Goal: Task Accomplishment & Management: Complete application form

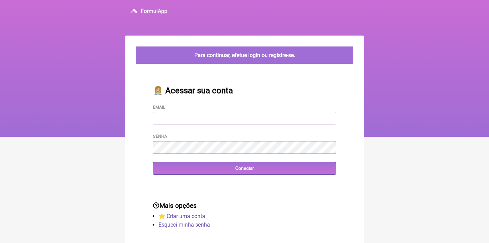
type input "[EMAIL_ADDRESS][DOMAIN_NAME]"
click at [245, 167] on input "Conectar" at bounding box center [244, 168] width 183 height 13
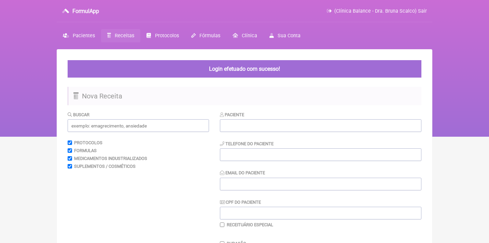
click at [129, 36] on span "Receitas" at bounding box center [124, 36] width 19 height 6
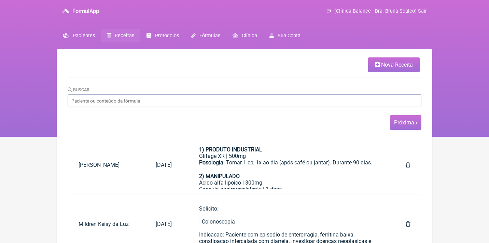
click at [408, 123] on link "Próxima ›" at bounding box center [405, 122] width 23 height 6
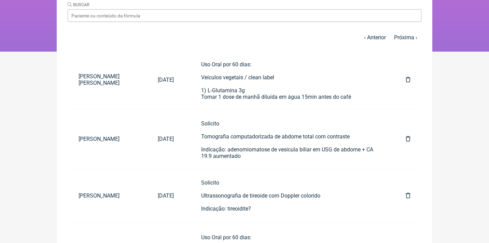
scroll to position [86, 0]
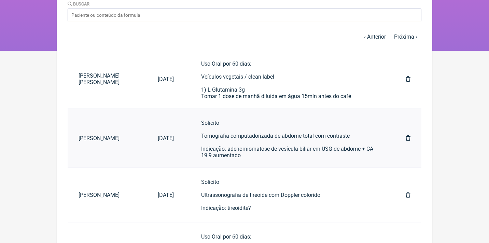
click at [234, 142] on div "Solicito Tomografia computadorizada de abdome total com contraste Indicação: ad…" at bounding box center [289, 139] width 177 height 39
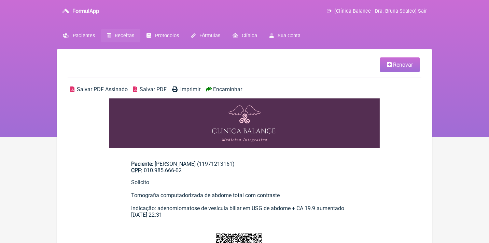
drag, startPoint x: 240, startPoint y: 163, endPoint x: 156, endPoint y: 161, distance: 84.8
click at [156, 161] on div "Paciente: Dionise Maria Dos Santos Batista (11971213161) CPF: 010.985.666-02" at bounding box center [244, 167] width 227 height 13
copy div "[PERSON_NAME]"
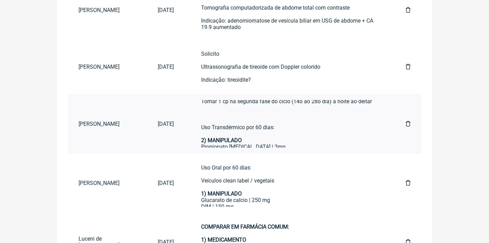
scroll to position [50, 0]
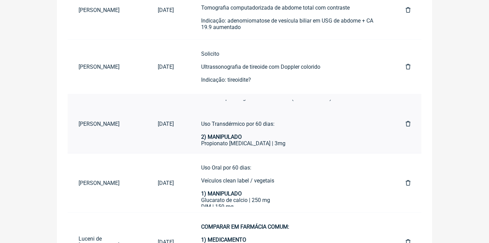
click at [264, 123] on div "Progesterona Oral Micronizada 30mg Tomar 1 cp na segunda fase do ciclo (14o ao …" at bounding box center [289, 110] width 177 height 45
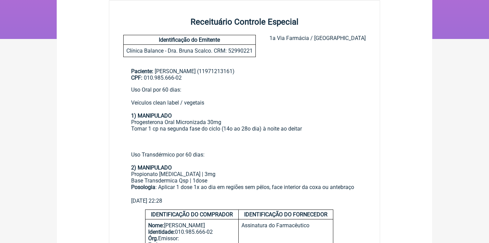
scroll to position [99, 0]
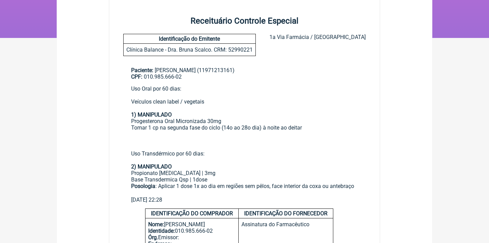
drag, startPoint x: 130, startPoint y: 85, endPoint x: 238, endPoint y: 114, distance: 112.0
click at [238, 114] on main "Paciente: Dionise Maria Dos Santos Batista (11971213161) CPF: 010.985.666-02 Us…" at bounding box center [244, 132] width 271 height 152
click at [259, 120] on div "Progesterona Oral Micronizada 30mg Tomar 1 cp na segunda fase do ciclo (14o ao …" at bounding box center [244, 140] width 227 height 45
drag, startPoint x: 125, startPoint y: 163, endPoint x: 207, endPoint y: 165, distance: 81.7
click at [207, 165] on main "Paciente: Dionise Maria Dos Santos Batista (11971213161) CPF: 010.985.666-02 Us…" at bounding box center [244, 132] width 271 height 152
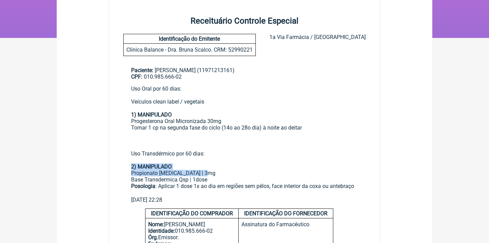
click at [212, 176] on div "Base Transdermica Qsp | 1dose" at bounding box center [244, 179] width 227 height 6
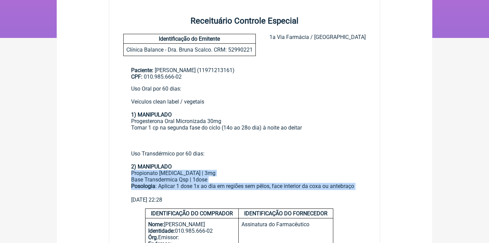
drag, startPoint x: 131, startPoint y: 166, endPoint x: 161, endPoint y: 188, distance: 37.0
click at [161, 188] on main "Paciente: Dionise Maria Dos Santos Batista (11971213161) CPF: 010.985.666-02 Us…" at bounding box center [244, 132] width 271 height 152
copy div "Propionato Testosterona | 3mg Base Transdermica Qsp | 1dose Posologia : Aplicar…"
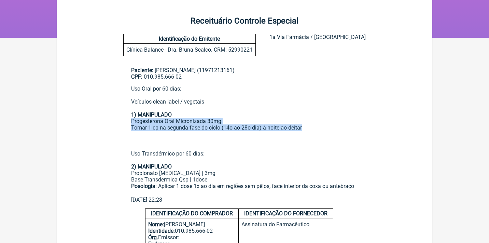
drag, startPoint x: 324, startPoint y: 124, endPoint x: 126, endPoint y: 119, distance: 197.3
click at [126, 119] on main "Paciente: Dionise Maria Dos Santos Batista (11971213161) CPF: 010.985.666-02 Us…" at bounding box center [244, 132] width 271 height 152
copy div "Progesterona Oral Micronizada 30mg Tomar 1 cp na segunda fase do ciclo (14o ao …"
click at [334, 134] on div "Progesterona Oral Micronizada 30mg Tomar 1 cp na segunda fase do ciclo (14o ao …" at bounding box center [244, 140] width 227 height 45
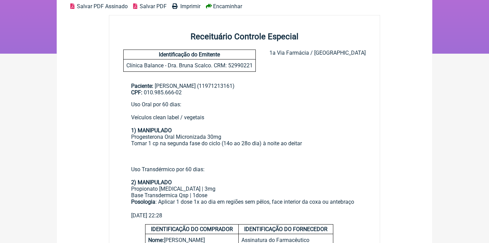
scroll to position [120, 0]
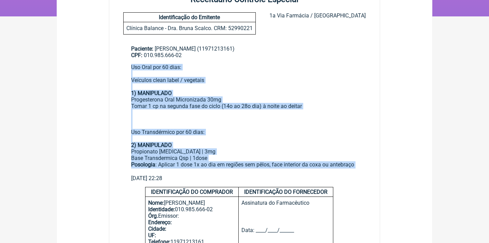
drag, startPoint x: 167, startPoint y: 165, endPoint x: 120, endPoint y: 63, distance: 112.6
click at [120, 63] on main "Paciente: Dionise Maria Dos Santos Batista (11971213161) CPF: 010.985.666-02 Us…" at bounding box center [244, 111] width 271 height 152
copy div "Uso Oral por 60 dias: Veículos clean label / vegetais 1) MANIPULADO Progesteron…"
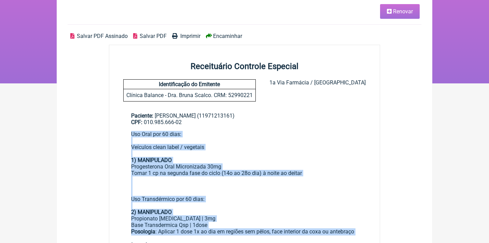
scroll to position [52, 0]
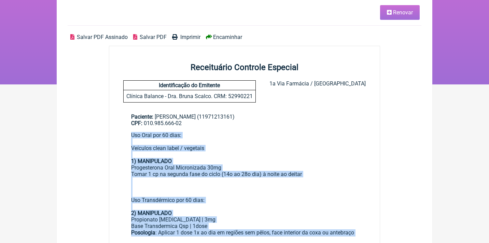
click at [402, 10] on span "Renovar" at bounding box center [403, 12] width 20 height 6
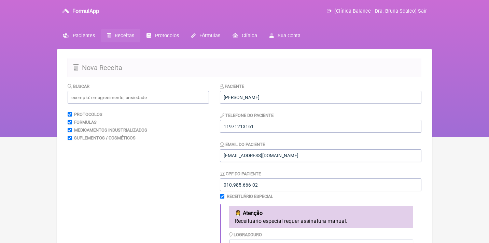
click at [223, 197] on input "checkbox" at bounding box center [222, 196] width 4 height 4
checkbox input "false"
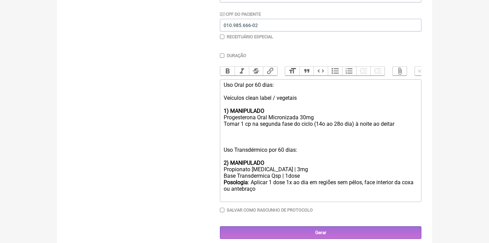
scroll to position [159, 0]
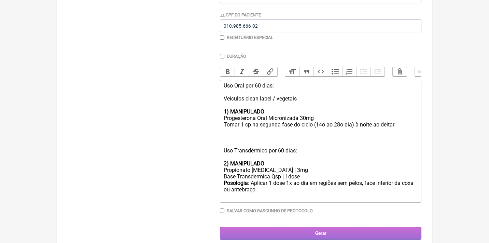
click at [334, 228] on input "Gerar" at bounding box center [321, 233] width 202 height 13
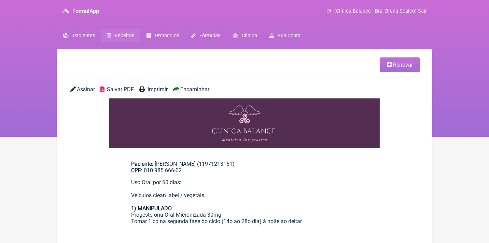
click at [83, 90] on span "Assinar" at bounding box center [86, 89] width 18 height 6
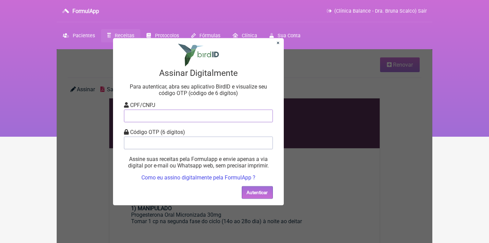
click at [173, 119] on input "tel" at bounding box center [198, 115] width 149 height 13
type input "12805451783"
click at [175, 141] on input "tel" at bounding box center [198, 142] width 149 height 13
type input "351446"
click at [255, 196] on button "Autenticar" at bounding box center [257, 192] width 31 height 13
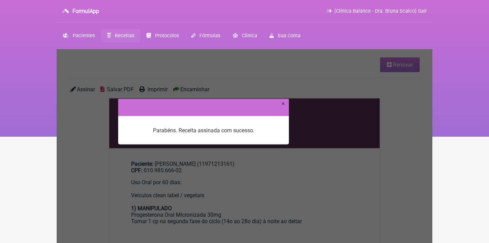
click at [284, 105] on link "×" at bounding box center [283, 103] width 3 height 6
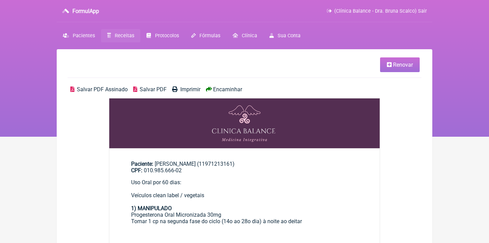
click at [98, 92] on div "Salvar PDF Assinado Salvar PDF Imprimir Encaminhar" at bounding box center [245, 92] width 354 height 12
click at [102, 88] on span "Salvar PDF Assinado" at bounding box center [102, 89] width 51 height 6
click at [122, 38] on span "Receitas" at bounding box center [124, 36] width 19 height 6
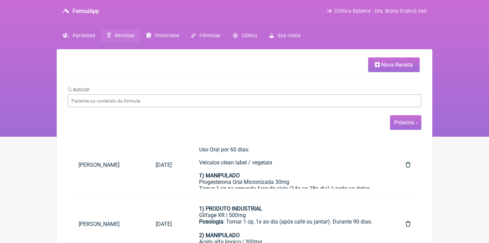
click at [406, 120] on link "Próxima ›" at bounding box center [405, 122] width 23 height 6
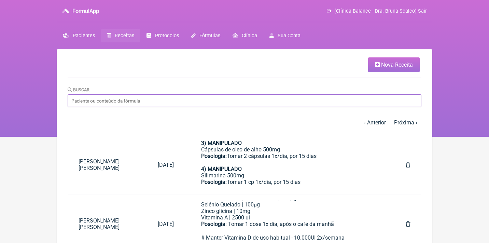
click at [108, 95] on input "Buscar" at bounding box center [245, 100] width 354 height 13
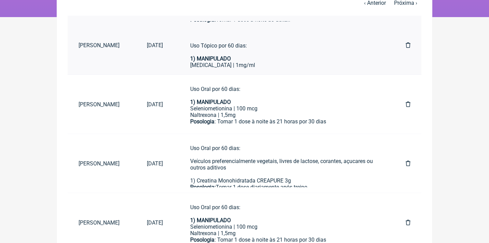
scroll to position [43, 0]
type input "Erika guia"
click at [254, 55] on div "Uso Oral por 60 dias: 1) MANIPULADO Progesterona Oral Micronizada 10mg Mg glici…" at bounding box center [284, 22] width 188 height 78
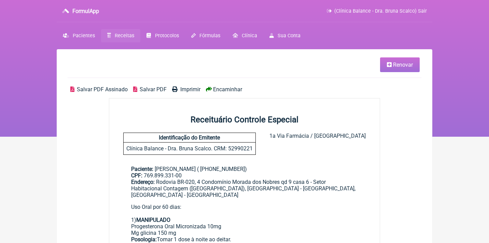
click at [387, 70] on link "Renovar" at bounding box center [400, 64] width 40 height 15
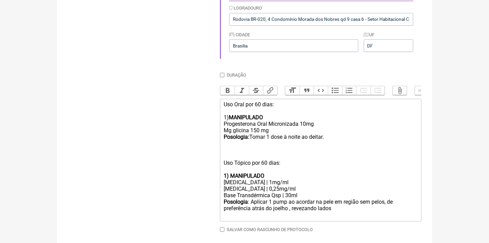
scroll to position [228, 0]
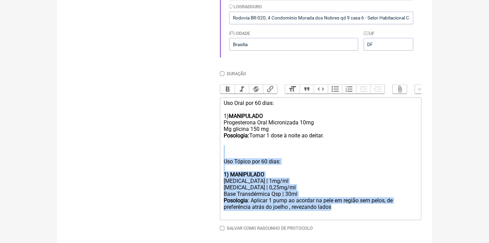
drag, startPoint x: 340, startPoint y: 201, endPoint x: 226, endPoint y: 149, distance: 124.7
click at [226, 149] on trix-editor "Uso Oral por 60 dias: 1) MANIPULADO Progesterona Oral Micronizada 10mg Mg glici…" at bounding box center [321, 158] width 202 height 123
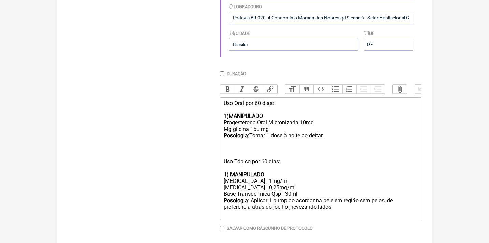
scroll to position [211, 0]
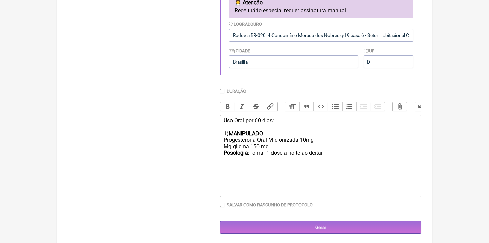
type trix-editor "<div>Uso Oral por 60 dias:<br><br>1) <strong>MANIPULADO</strong><br>Progesteron…"
click at [260, 117] on div "Uso Oral por 60 dias: 1) MANIPULADO Progesterona Oral Micronizada 10mg Mg glici…" at bounding box center [321, 149] width 194 height 65
click at [338, 151] on div "Uso Oral por 60 dias: 1) MANIPULADO Progesterona Oral Micronizada 10mg Mg glici…" at bounding box center [321, 149] width 194 height 65
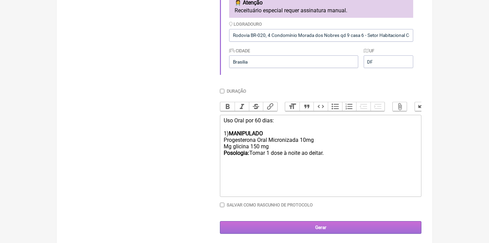
click at [323, 225] on input "Gerar" at bounding box center [321, 227] width 202 height 13
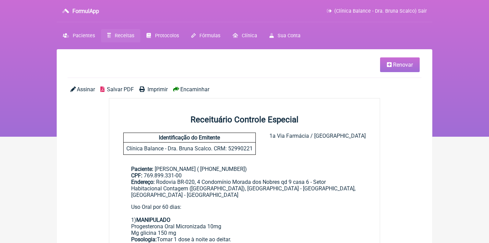
click at [90, 89] on span "Assinar" at bounding box center [86, 89] width 18 height 6
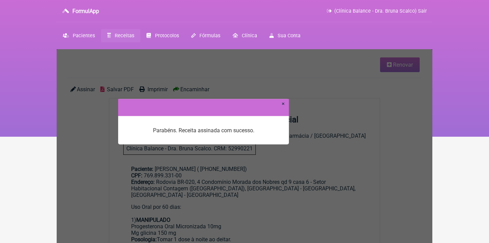
click at [283, 101] on link "×" at bounding box center [283, 103] width 3 height 6
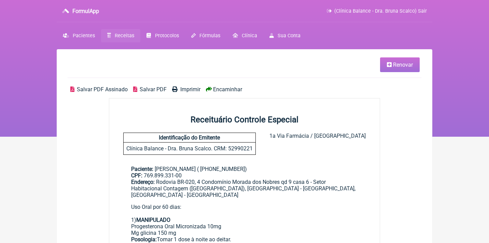
click at [125, 37] on span "Receitas" at bounding box center [124, 36] width 19 height 6
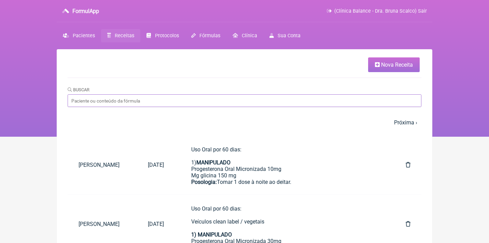
click at [95, 103] on input "Buscar" at bounding box center [245, 100] width 354 height 13
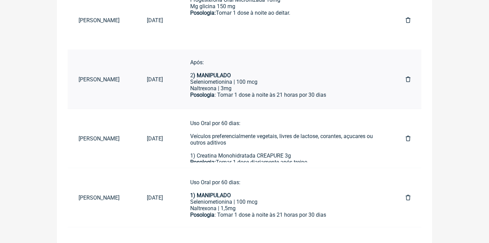
scroll to position [46, 0]
type input "[PERSON_NAME]"
click at [262, 80] on div "Seleniometionina | 100 mcg" at bounding box center [284, 83] width 188 height 6
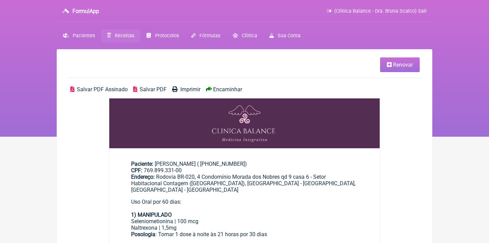
click at [397, 69] on link "Renovar" at bounding box center [400, 64] width 40 height 15
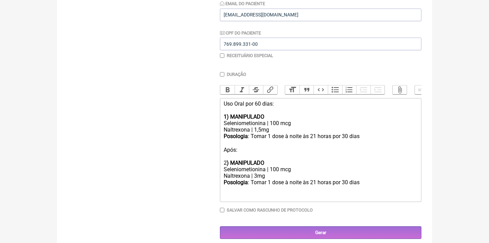
scroll to position [140, 0]
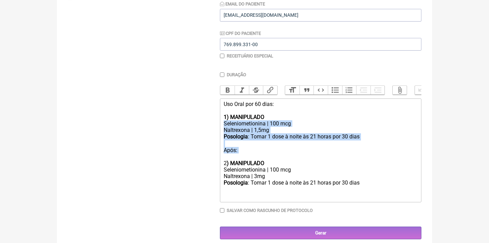
drag, startPoint x: 252, startPoint y: 149, endPoint x: 215, endPoint y: 118, distance: 47.7
click at [216, 119] on form "Buscar Protocolos Formulas Medicamentos Industrializados Suplementos / Cosmétic…" at bounding box center [245, 90] width 354 height 297
click at [251, 149] on div "Posologia : Tomar 1 dose à noite às 21 horas ㅤpor 30 dias Após: 2 ) MANIPULADO" at bounding box center [321, 149] width 194 height 33
drag, startPoint x: 251, startPoint y: 149, endPoint x: 215, endPoint y: 111, distance: 52.4
click at [215, 112] on form "Buscar Protocolos Formulas Medicamentos Industrializados Suplementos / Cosmétic…" at bounding box center [245, 90] width 354 height 297
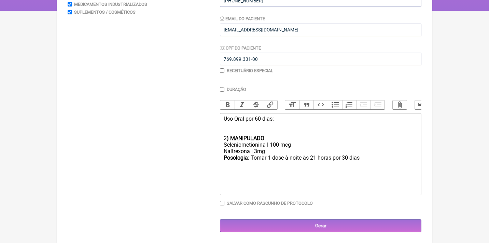
scroll to position [125, 0]
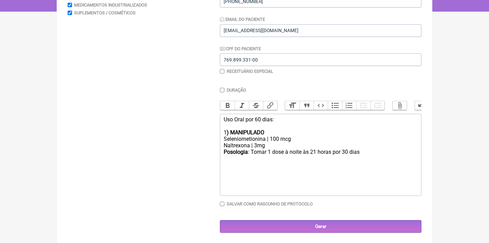
click at [274, 137] on div "Seleniometionina | 100 mcg" at bounding box center [321, 139] width 194 height 6
click at [258, 143] on div "Naltrexona | 3mg" at bounding box center [321, 145] width 194 height 6
drag, startPoint x: 376, startPoint y: 151, endPoint x: 333, endPoint y: 149, distance: 43.1
click at [334, 150] on div "Posologia : Tomar 1 dose à noite às 21 horas ㅤpor 30 dias" at bounding box center [321, 152] width 194 height 7
type trix-editor "<div>Uso Oral por 60 dias:<br><br></div><div>1<strong>) MANIPULADO</strong></di…"
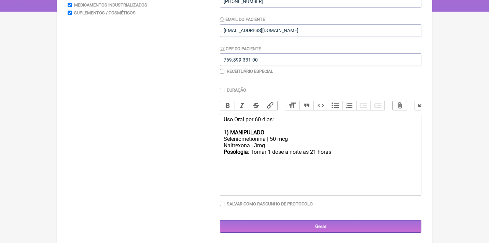
click at [252, 142] on div "Naltrexona | 3mg" at bounding box center [321, 145] width 194 height 6
click at [262, 142] on div "Naltrexona | 3mg" at bounding box center [321, 145] width 194 height 6
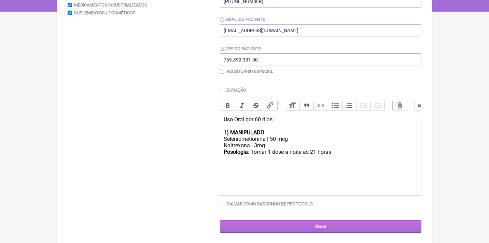
click at [310, 220] on input "Gerar" at bounding box center [321, 226] width 202 height 13
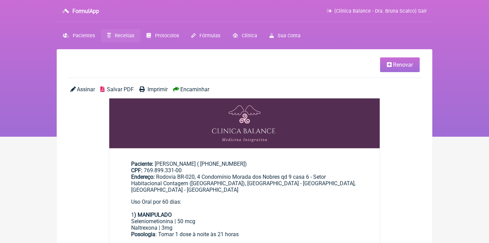
click at [85, 89] on span "Assinar" at bounding box center [86, 89] width 18 height 6
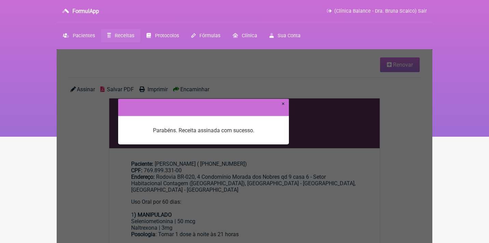
click at [284, 106] on link "×" at bounding box center [283, 103] width 3 height 6
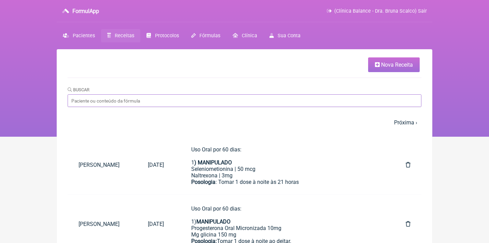
click at [146, 102] on input "Buscar" at bounding box center [245, 100] width 354 height 13
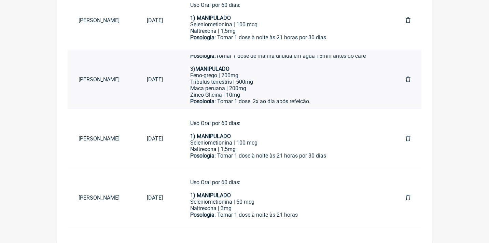
scroll to position [67, 0]
type input "[PERSON_NAME]"
click at [245, 84] on div "Tribulus terrestris | 500mg" at bounding box center [284, 81] width 188 height 6
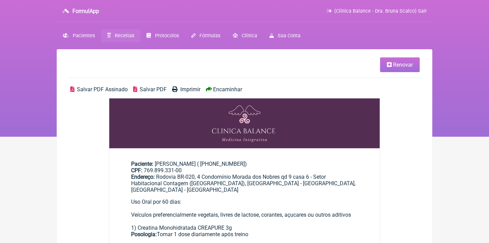
click at [400, 64] on span "Renovar" at bounding box center [403, 65] width 20 height 6
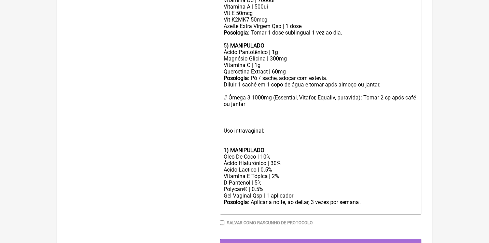
scroll to position [368, 0]
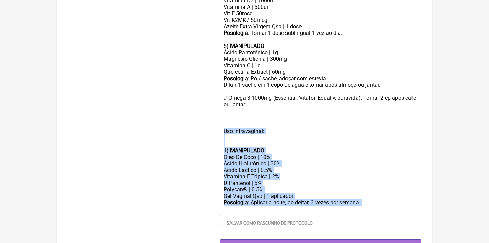
drag, startPoint x: 377, startPoint y: 185, endPoint x: 225, endPoint y: 117, distance: 167.2
click at [225, 117] on trix-editor "Uso Oral por 60 dias: Veículos preferencialmente vegetais, livres de lactose, c…" at bounding box center [321, 43] width 202 height 344
click at [251, 116] on div "Posologia : Pó / sache, adoçar com estevia. Diluir 1 sachê em 1 copo de água e …" at bounding box center [321, 111] width 194 height 72
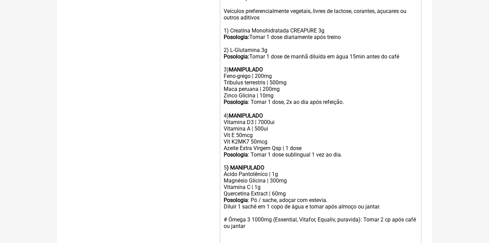
scroll to position [228, 0]
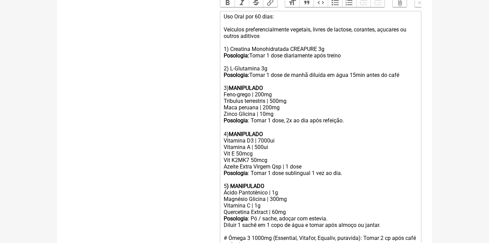
click at [365, 117] on div "Posologia : Tomar 1 dose, 2x ao dia após refeição. ㅤ 4) MANIPULADO" at bounding box center [321, 127] width 194 height 20
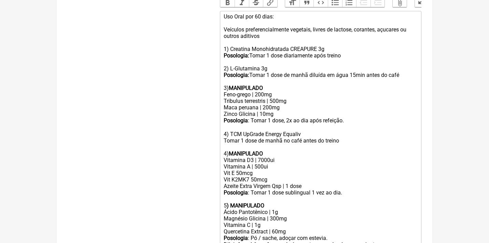
type trix-editor "<lor>Ips Dolo sit 24 amet:<co><ad>Elitsedd eiusmodtemporinci utlabore, etdolo m…"
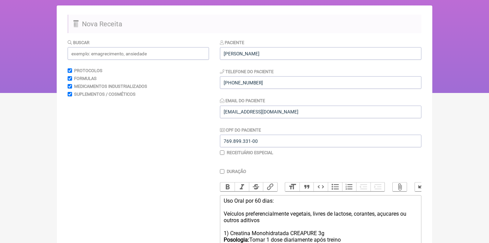
scroll to position [40, 0]
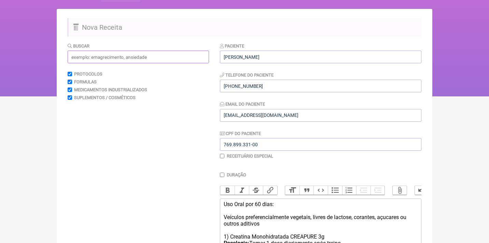
click at [157, 61] on input "text" at bounding box center [138, 57] width 141 height 13
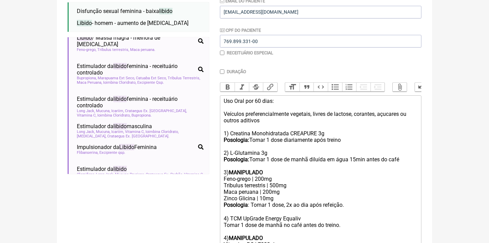
scroll to position [77, 0]
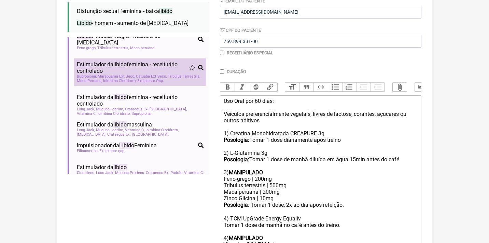
type input "libido"
click at [143, 74] on span "Catuaba Ext Seco" at bounding box center [151, 76] width 31 height 4
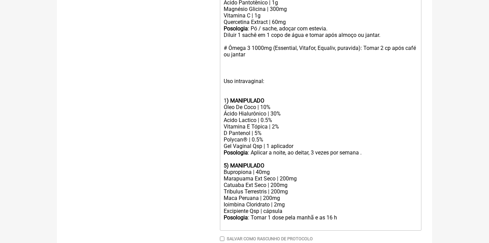
scroll to position [438, 0]
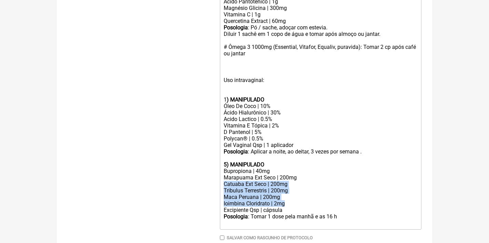
drag, startPoint x: 224, startPoint y: 163, endPoint x: 292, endPoint y: 180, distance: 70.6
click at [292, 180] on trix-editor "Uso Oral por 60 dias: Veículos preferencialmente vegetais, livres de lactose, c…" at bounding box center [321, 14] width 202 height 429
copy trix-editor "Catuaba Ext Seco | 200mg Tribulus Terrestris | 200mg Maca Peruana | 200mg Ioimb…"
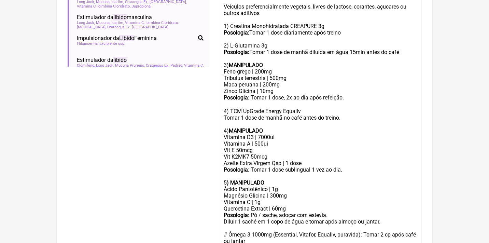
scroll to position [245, 0]
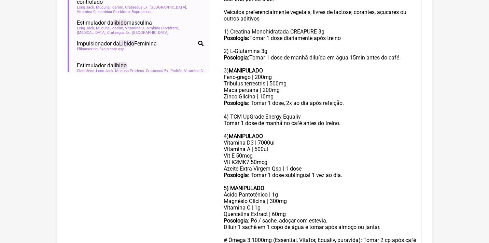
click at [288, 89] on div "Maca peruana | 200mg Zinco Glicina | 10mg" at bounding box center [321, 93] width 194 height 13
click at [289, 87] on div "Maca peruana | 200mg Zinco Glicina | 10mg" at bounding box center [321, 93] width 194 height 13
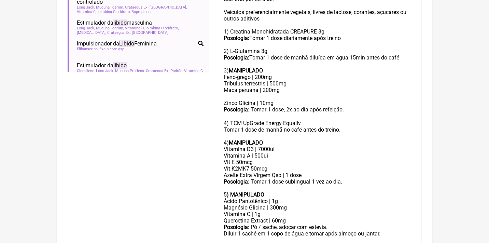
paste trix-editor "Catuaba Ext Seco | 200mg</div><div>Tribulus Terrestris | 200mg</div><div>Maca P…"
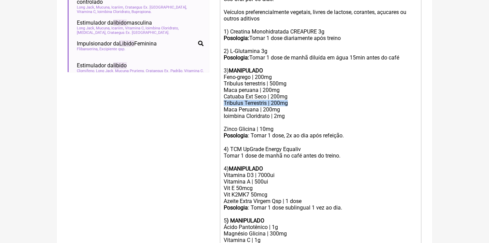
drag, startPoint x: 296, startPoint y: 96, endPoint x: 216, endPoint y: 97, distance: 80.0
click at [217, 97] on form "Buscar libido Protocolos Formulas Medicamentos Industrializados Suplementos / C…" at bounding box center [245, 164] width 354 height 655
drag, startPoint x: 285, startPoint y: 103, endPoint x: 221, endPoint y: 102, distance: 63.9
click at [221, 102] on trix-editor "Uso Oral por 60 dias: Veículos preferencialmente vegetais, livres de lactose, c…" at bounding box center [321, 225] width 202 height 462
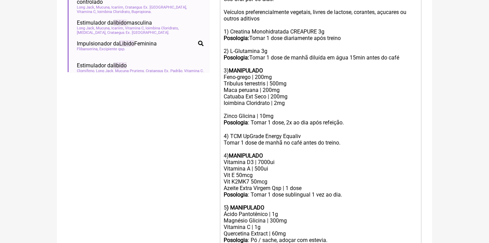
click at [228, 106] on div "Zinco Glicina | 10mg" at bounding box center [321, 112] width 194 height 13
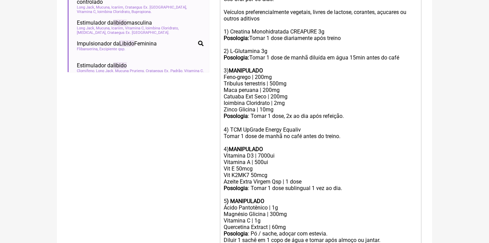
click at [261, 152] on div "Vitamina D3 | 7000ui" at bounding box center [321, 155] width 194 height 6
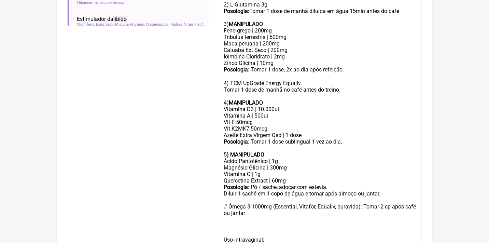
scroll to position [293, 0]
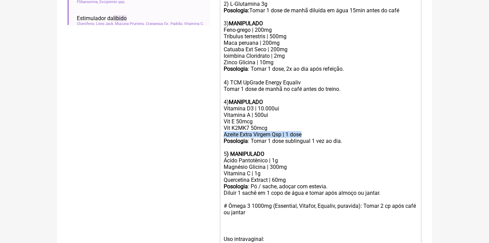
drag, startPoint x: 311, startPoint y: 124, endPoint x: 222, endPoint y: 121, distance: 88.6
click at [223, 123] on trix-editor "Uso Oral por 60 dias: Veículos preferencialmente vegetais, livres de lactose, c…" at bounding box center [321, 167] width 202 height 442
click at [303, 138] on div "Posologia : Tomar 1 dose sublingual 1 vez ao dia. 5 ) MANIPULADO" at bounding box center [321, 147] width 194 height 19
click at [318, 138] on div "Posologia : Tomar 1 dose 1 vez ao dia. 5 ) MANIPULADO" at bounding box center [321, 147] width 194 height 19
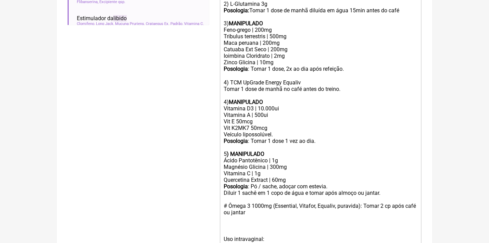
click at [318, 138] on div "Posologia : Tomar 1 dose 1 vez ao dia. 5 ) MANIPULADO" at bounding box center [321, 147] width 194 height 19
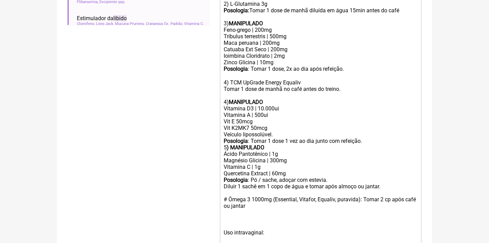
type trix-editor "<lor>Ips Dolo sit 20 amet:<co><ad>Elitsedd eiusmodtemporinci utlabore, etdolo m…"
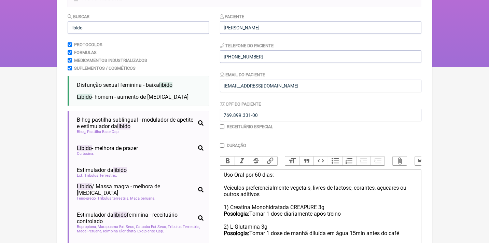
scroll to position [49, 0]
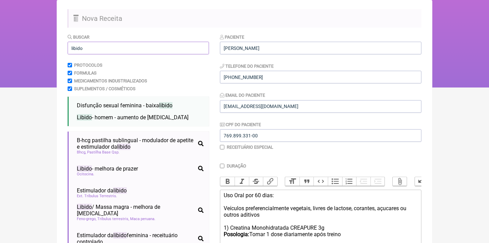
drag, startPoint x: 100, startPoint y: 49, endPoint x: 60, endPoint y: 47, distance: 39.7
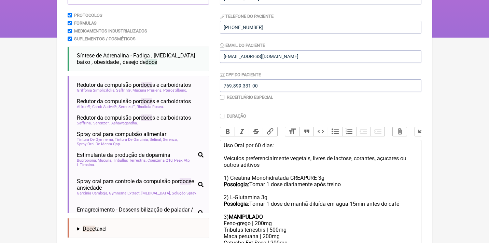
scroll to position [100, 0]
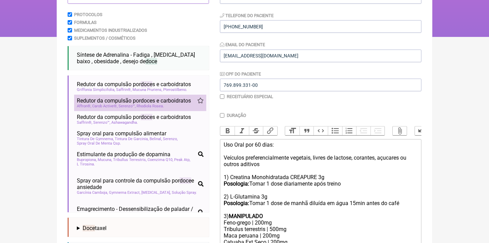
type input "doce"
click at [117, 102] on span "Redutor da compulsão por doce s e carboidratos" at bounding box center [134, 100] width 114 height 6
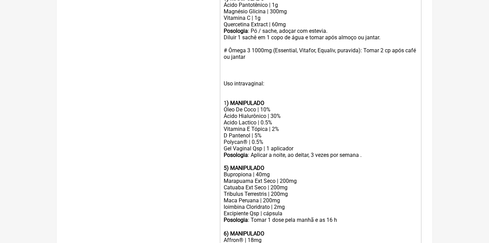
scroll to position [474, 0]
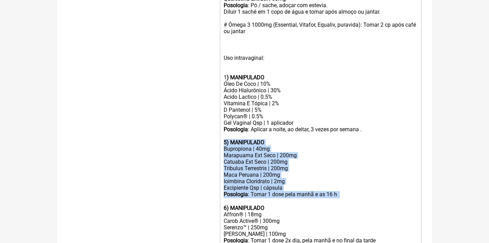
drag, startPoint x: 354, startPoint y: 173, endPoint x: 200, endPoint y: 121, distance: 162.7
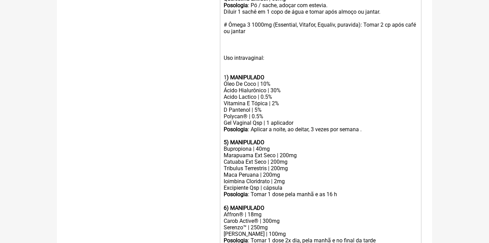
scroll to position [448, 0]
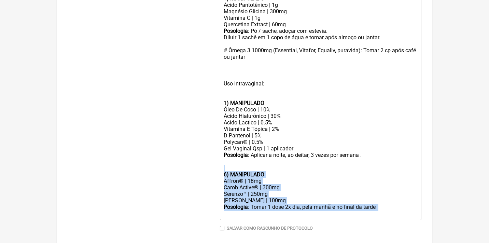
drag, startPoint x: 403, startPoint y: 188, endPoint x: 203, endPoint y: 149, distance: 204.5
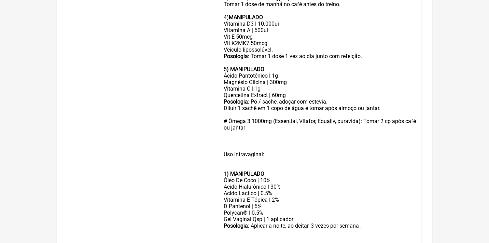
scroll to position [375, 0]
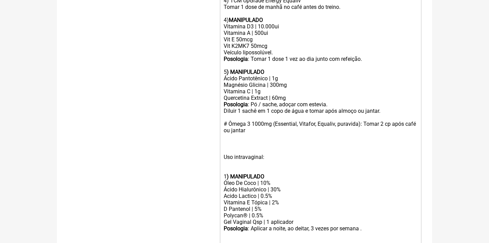
click at [392, 101] on div "Posologia : Pó / sache, adoçar com estevia. Diluir 1 sachê em 1 copo de água e …" at bounding box center [321, 137] width 194 height 72
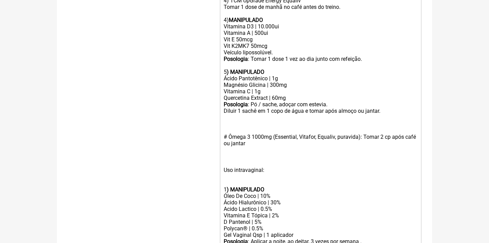
paste trix-editor "strong><br>6) MANIPULADO</strong></div><div>Affron® | 18mg</div><div>Carob Acti…"
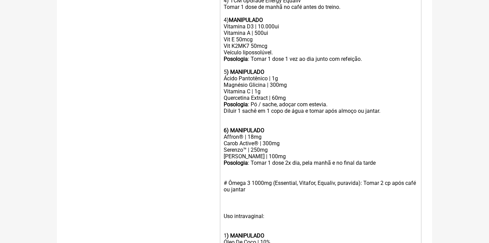
click at [222, 110] on trix-editor "Uso Oral por 60 dias: Veículos preferencialmente vegetais, livres de lactose, c…" at bounding box center [321, 85] width 202 height 442
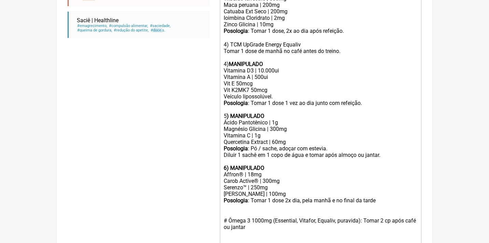
scroll to position [331, 0]
click at [227, 53] on div "Posologia : Tomar 1 dose, 2x ao dia após refeição. ㅤ 4) TCM UpGrade Energy Equa…" at bounding box center [321, 47] width 194 height 40
click at [225, 104] on div "Posologia : Tomar 1 dose 1 vez ao dia junto com refeição. 5 ) MANIPULADO" at bounding box center [321, 108] width 194 height 19
click at [228, 164] on strong "6) MANIPULADO" at bounding box center [244, 167] width 41 height 6
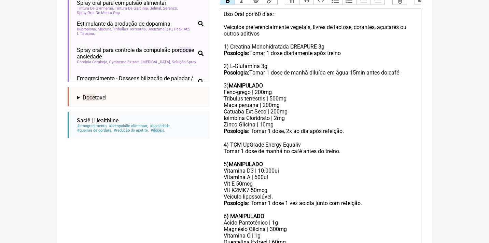
scroll to position [228, 0]
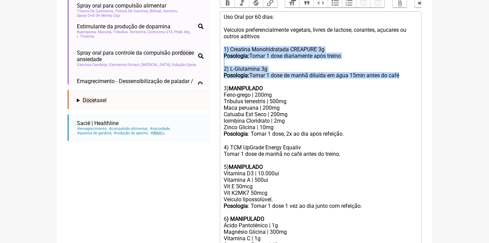
drag, startPoint x: 411, startPoint y: 73, endPoint x: 213, endPoint y: 45, distance: 200.1
click at [213, 45] on form "Buscar doce Protocolos Formulas Medicamentos Industrializados Suplementos / Cos…" at bounding box center [245, 169] width 354 height 629
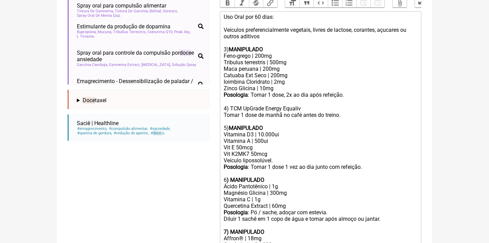
click at [227, 47] on div "Uso Oral por 60 dias: Veículos preferencialmente vegetais, livres de lactose, c…" at bounding box center [321, 33] width 194 height 39
click at [226, 100] on div "Posologia : Tomar 1 dose, 2x ao dia após refeição. ㅤ 4) TCM UpGrade Energy Equa…" at bounding box center [321, 112] width 194 height 40
click at [227, 119] on div "Posologia : Tomar 1 dose, 2x ao dia após refeição. ㅤ 2) TCM UpGrade Energy Equa…" at bounding box center [321, 112] width 194 height 40
click at [227, 177] on strong ") MANIPULADO" at bounding box center [246, 180] width 38 height 6
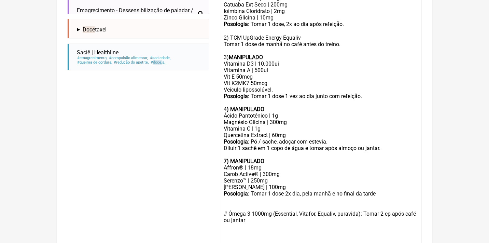
scroll to position [301, 0]
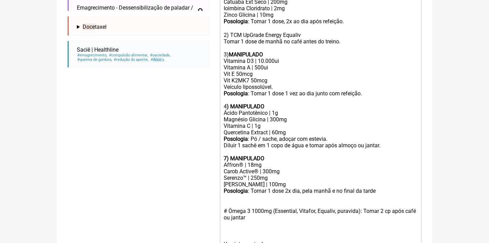
click at [226, 155] on strong "7) MANIPULADO" at bounding box center [244, 158] width 41 height 6
click at [276, 206] on div "# Ômega 3 1000mg (Essential, Vitafor, Equaliv, puravida): Tomar 2 cp após café …" at bounding box center [321, 228] width 194 height 66
paste trix-editor "1) Creatina Monohidratada CREAPURE 3g<br><strong>Posologia:&nbsp;</strong>Tomar…"
click at [231, 213] on div "# Ômega 3 1000mg (Essential, Vitafor, Equaliv, puravida): Tomar 2 cp após café …" at bounding box center [321, 244] width 194 height 98
click at [229, 231] on div "# Ômega 3 1000mg (Essential, Vitafor, Equaliv, puravida): Tomar 2 cp após café …" at bounding box center [321, 244] width 194 height 98
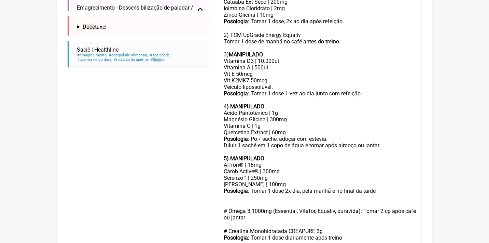
click at [229, 195] on div "# Ômega 3 1000mg (Essential, Vitafor, Equaliv, puravida): Tomar 2 cp após café …" at bounding box center [321, 244] width 194 height 98
click at [229, 213] on div "# Manter Ômega 3 1000mg (Essential, Vitafor, Equaliv, puravida): Tomar 2 cp apó…" at bounding box center [321, 244] width 194 height 98
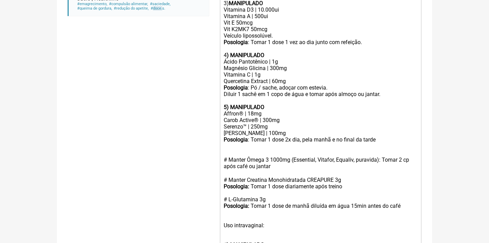
scroll to position [353, 0]
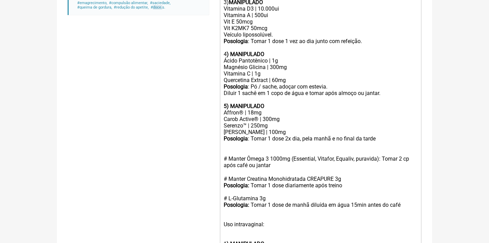
click at [228, 179] on div "# Manter Ômega 3 1000mg (Essential, Vitafor, Equaliv, puravida): Tomar 2 cp apó…" at bounding box center [321, 192] width 194 height 98
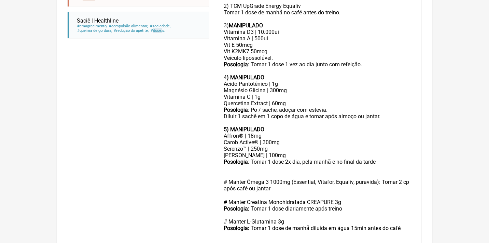
scroll to position [330, 0]
click at [389, 159] on div "Posologia : Tomar 1 dose 2x dia, pela manhã e no final da tarde ㅤ" at bounding box center [321, 162] width 194 height 7
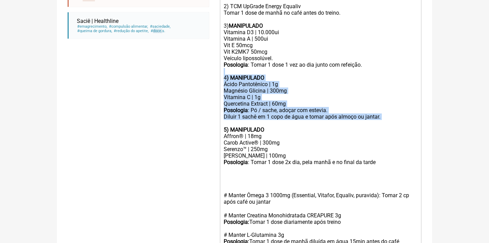
drag, startPoint x: 395, startPoint y: 108, endPoint x: 240, endPoint y: 58, distance: 162.5
click at [240, 58] on trix-editor "Uso Oral por 60 dias: Veículos preferencialmente vegetais, livres de lactose, c…" at bounding box center [321, 130] width 202 height 442
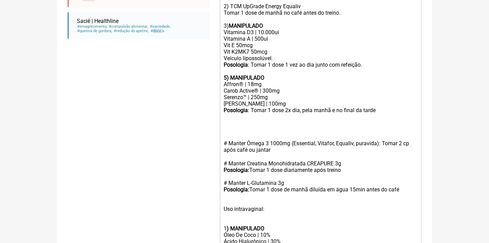
click at [226, 75] on strong "5) MANIPULADO" at bounding box center [244, 78] width 41 height 6
type trix-editor "<lor>Ips Dolo sit 08 amet:<co><ad>Elitsedd eiusmodtemporinci utlabore, etdolo m…"
click at [226, 113] on div "Posologia : Tomar 1 dose 2x dia, pela manhã e no final da tarde ㅤ" at bounding box center [321, 117] width 194 height 20
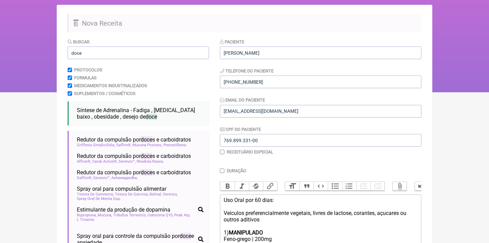
scroll to position [34, 0]
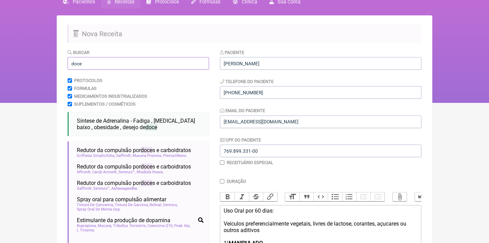
drag, startPoint x: 93, startPoint y: 61, endPoint x: 52, endPoint y: 54, distance: 41.9
click at [54, 57] on div "FormulApp (Clínica Balance - Dra. Bruna Scalco) Sair [GEOGRAPHIC_DATA] Receitas…" at bounding box center [244, 34] width 489 height 137
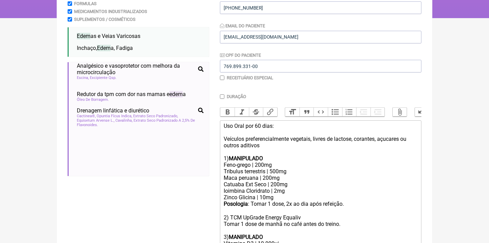
scroll to position [113, 0]
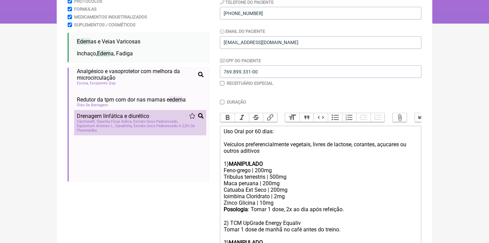
type input "edem"
click at [140, 119] on span "Cactinea®, Opuntia Fícus Indica, Extrato Seco Padronizado" at bounding box center [127, 121] width 101 height 4
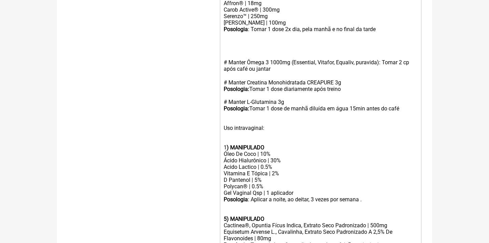
scroll to position [432, 0]
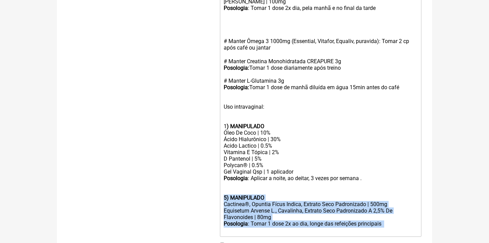
drag, startPoint x: 395, startPoint y: 204, endPoint x: 220, endPoint y: 174, distance: 177.3
click at [220, 174] on trix-editor "Uso Oral por 60 dias: Veículos preferencialmente vegetais, livres de lactose, c…" at bounding box center [321, 22] width 202 height 430
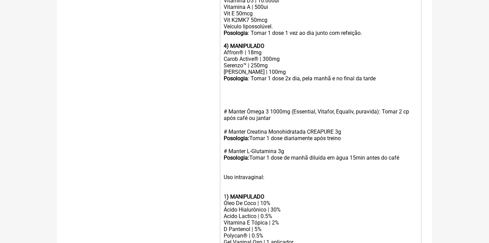
scroll to position [354, 0]
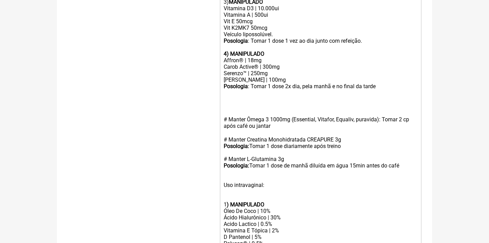
click at [224, 85] on div "Posologia : Tomar 1 dose 2x dia, pela manhã e no final da tarde ㅤ" at bounding box center [321, 93] width 194 height 20
paste trix-editor "strong>5) MANIPULADO</strong></div><div>Cactinea®, Opuntia Fícus Indica, Extrat…"
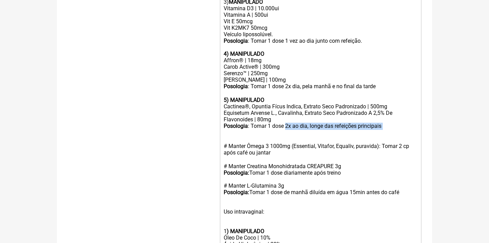
drag, startPoint x: 394, startPoint y: 114, endPoint x: 287, endPoint y: 112, distance: 106.3
click at [287, 113] on trix-editor "Uso Oral por 60 dias: Veículos preferencialmente vegetais, livres de lactose, c…" at bounding box center [321, 96] width 202 height 423
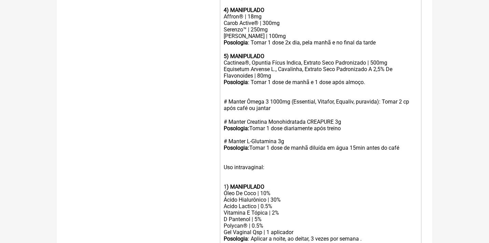
scroll to position [399, 0]
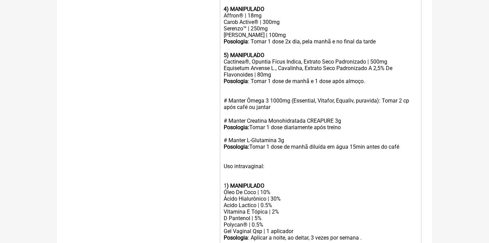
click at [415, 126] on div "# Manter Ômega 3 1000mg (Essential, Vitafor, Equaliv, puravida): Tomar 2 cp apó…" at bounding box center [321, 133] width 194 height 98
type trix-editor "<lor>Ips Dolo sit 08 amet:<co><ad>Elitsedd eiusmodtemporinci utlabore, etdolo m…"
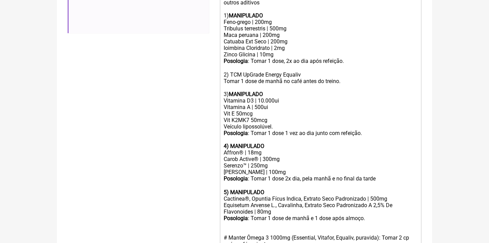
scroll to position [448, 0]
